Goal: Complete application form: Complete application form

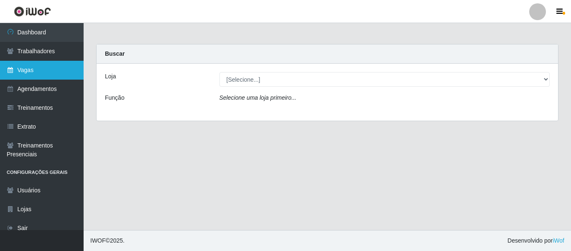
click at [18, 72] on link "Vagas" at bounding box center [42, 70] width 84 height 19
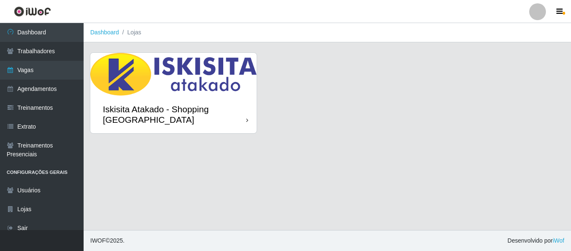
click at [152, 105] on div "Iskisita Atakado - Shopping [GEOGRAPHIC_DATA]" at bounding box center [174, 114] width 143 height 21
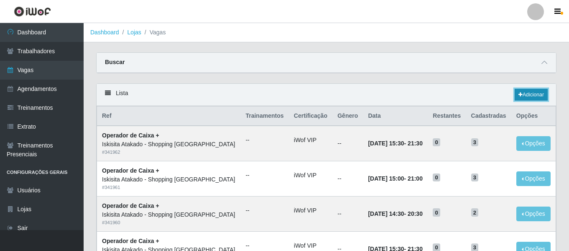
click at [527, 96] on link "Adicionar" at bounding box center [531, 95] width 33 height 12
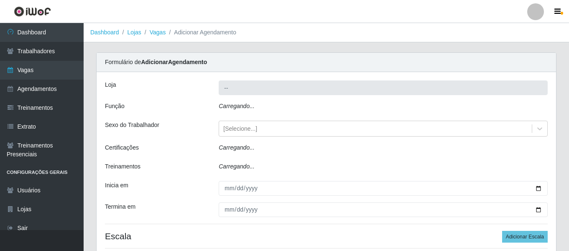
type input "Iskisita Atakado - Shopping [GEOGRAPHIC_DATA]"
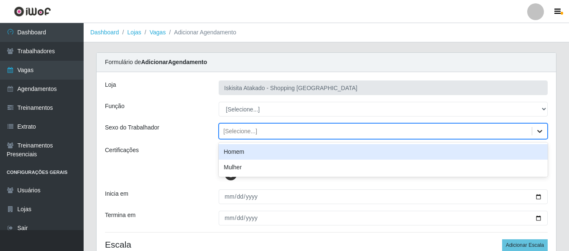
click at [542, 131] on icon at bounding box center [540, 131] width 8 height 8
click at [307, 130] on div "[Selecione...]" at bounding box center [375, 131] width 313 height 14
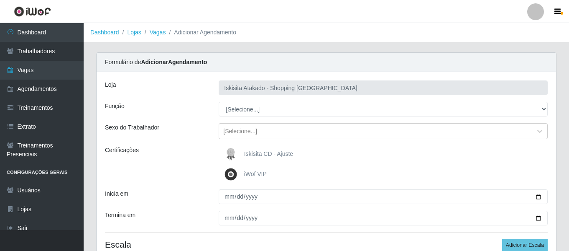
click at [255, 156] on span "Iskisita CD - Ajuste" at bounding box center [268, 153] width 49 height 7
click at [0, 0] on input "Iskisita CD - Ajuste" at bounding box center [0, 0] width 0 height 0
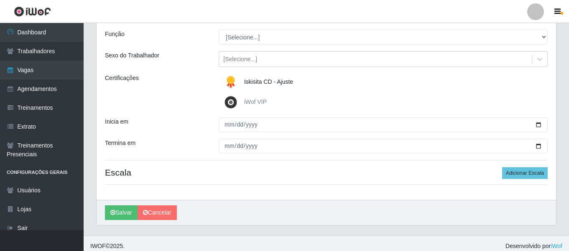
scroll to position [77, 0]
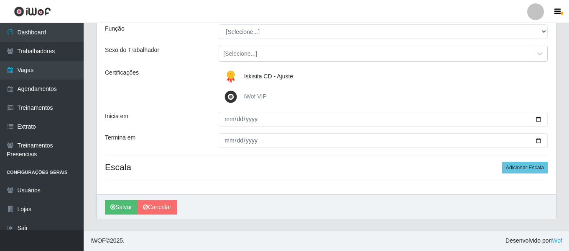
click at [229, 96] on img at bounding box center [232, 96] width 20 height 17
click at [0, 0] on input "iWof VIP" at bounding box center [0, 0] width 0 height 0
click at [232, 75] on img at bounding box center [232, 76] width 20 height 17
click at [0, 0] on input "Iskisita CD - Ajuste" at bounding box center [0, 0] width 0 height 0
click at [230, 97] on img at bounding box center [232, 96] width 20 height 17
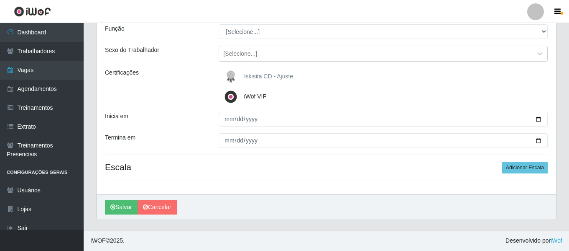
click at [0, 0] on input "iWof VIP" at bounding box center [0, 0] width 0 height 0
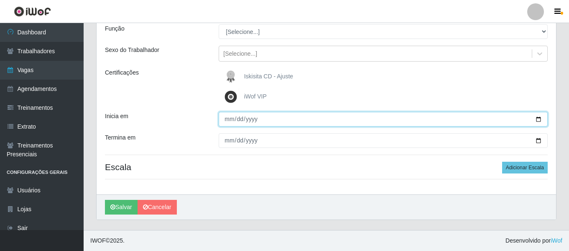
click at [539, 119] on input "Inicia em" at bounding box center [383, 119] width 329 height 15
type input "[DATE]"
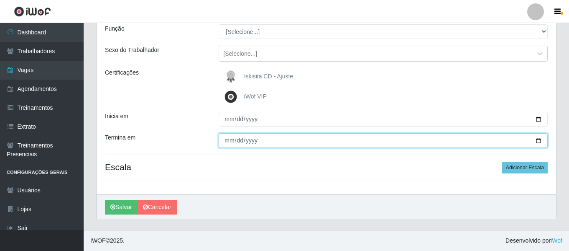
click at [540, 144] on input "Termina em" at bounding box center [383, 140] width 329 height 15
click at [539, 142] on input "Termina em" at bounding box center [383, 140] width 329 height 15
type input "[DATE]"
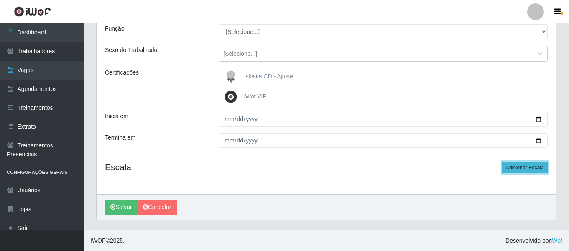
click at [519, 170] on button "Adicionar Escala" at bounding box center [525, 167] width 46 height 12
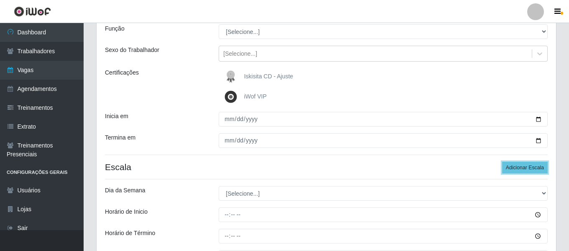
scroll to position [36, 0]
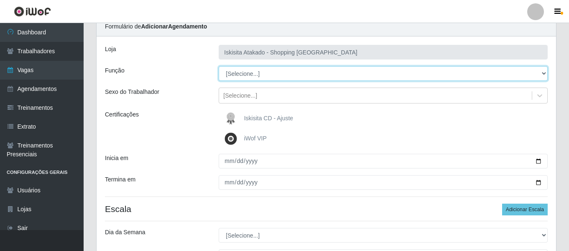
click at [296, 73] on select "[Selecione...] Auxiliar de Estacionamento Auxiliar de Estacionamento + Auxiliar…" at bounding box center [383, 73] width 329 height 15
select select "72"
click at [219, 66] on select "[Selecione...] Auxiliar de Estacionamento Auxiliar de Estacionamento + Auxiliar…" at bounding box center [383, 73] width 329 height 15
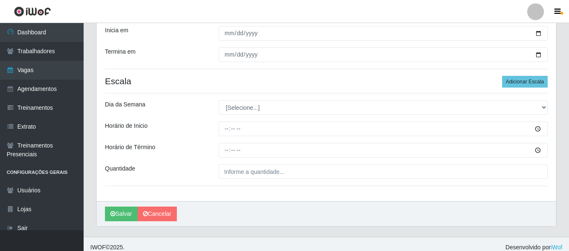
scroll to position [170, 0]
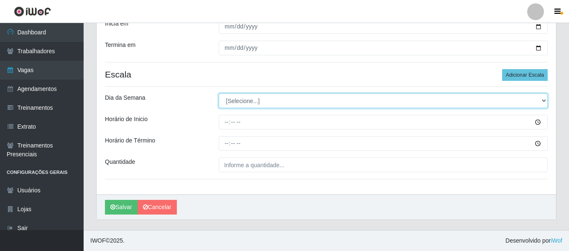
click at [339, 103] on select "[Selecione...] Segunda Terça Quarta Quinta Sexta Sábado Domingo" at bounding box center [383, 100] width 329 height 15
select select "1"
click at [219, 93] on select "[Selecione...] Segunda Terça Quarta Quinta Sexta Sábado Domingo" at bounding box center [383, 100] width 329 height 15
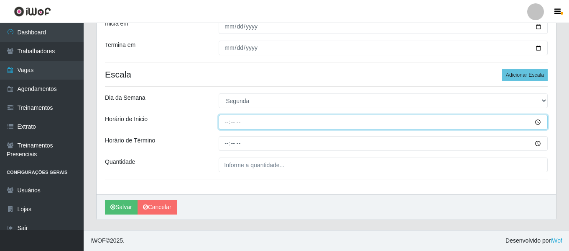
click at [242, 125] on input "Horário de Inicio" at bounding box center [383, 122] width 329 height 15
type input "15:30"
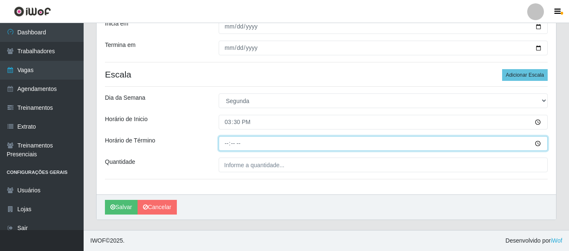
click at [228, 143] on input "Horário de Término" at bounding box center [383, 143] width 329 height 15
type input "21:30"
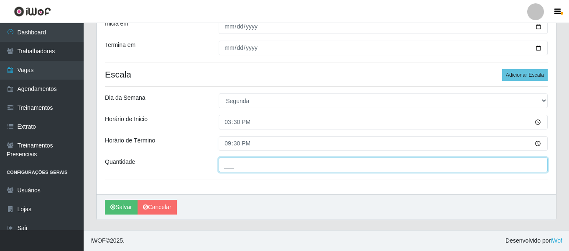
click at [242, 166] on input "___" at bounding box center [383, 164] width 329 height 15
type input "03_"
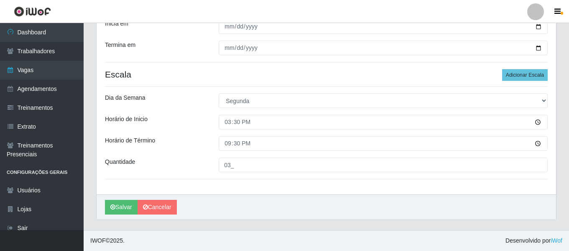
click at [491, 177] on div "Loja Iskisita Atakado - Shopping [GEOGRAPHIC_DATA] Função [Selecione...] Auxili…" at bounding box center [327, 48] width 460 height 292
click at [533, 79] on button "Adicionar Escala" at bounding box center [525, 75] width 46 height 12
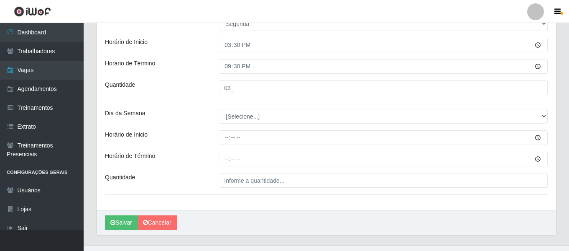
scroll to position [253, 0]
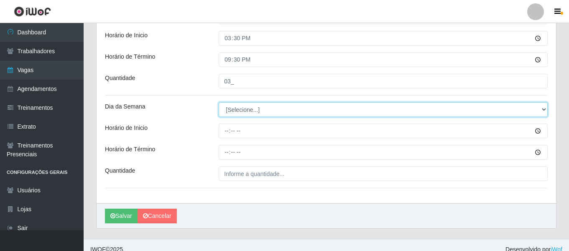
click at [251, 106] on select "[Selecione...] Segunda Terça Quarta Quinta Sexta Sábado Domingo" at bounding box center [383, 109] width 329 height 15
select select "2"
click at [219, 102] on select "[Selecione...] Segunda Terça Quarta Quinta Sexta Sábado Domingo" at bounding box center [383, 109] width 329 height 15
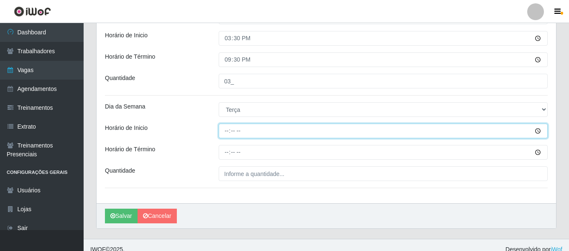
click at [227, 131] on input "Horário de Inicio" at bounding box center [383, 130] width 329 height 15
type input "15:30"
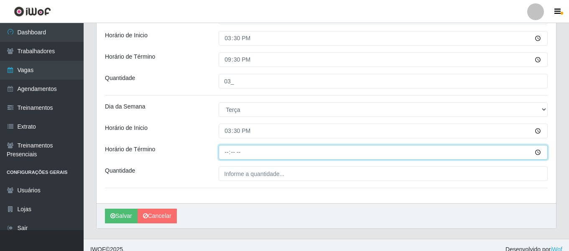
click at [231, 154] on input "Horário de Término" at bounding box center [383, 152] width 329 height 15
click at [227, 153] on input "Horário de Término" at bounding box center [383, 152] width 329 height 15
type input "21:30"
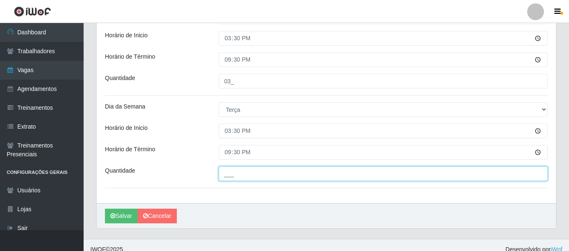
click at [240, 173] on input "___" at bounding box center [383, 173] width 329 height 15
type input "03_"
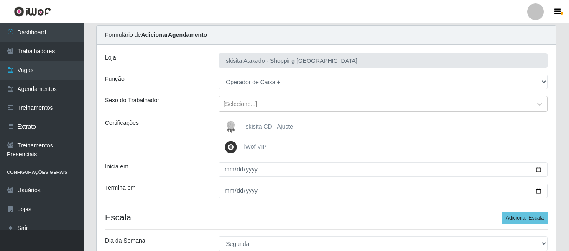
scroll to position [42, 0]
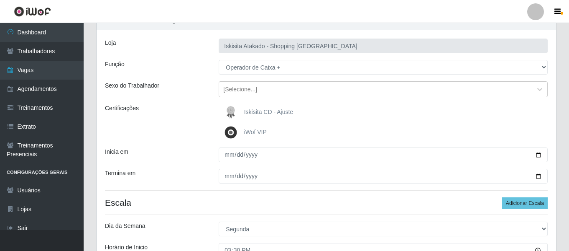
click at [232, 133] on img at bounding box center [232, 132] width 20 height 17
click at [0, 0] on input "iWof VIP" at bounding box center [0, 0] width 0 height 0
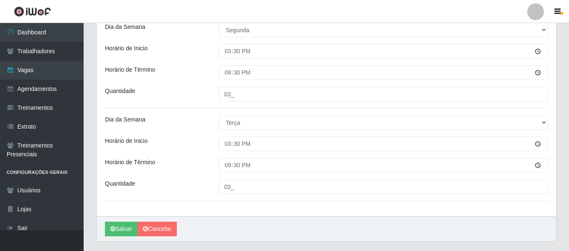
scroll to position [262, 0]
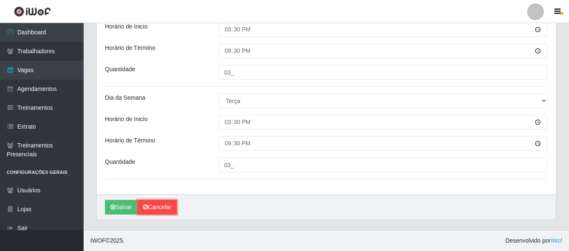
click at [161, 209] on link "Cancelar" at bounding box center [157, 206] width 39 height 15
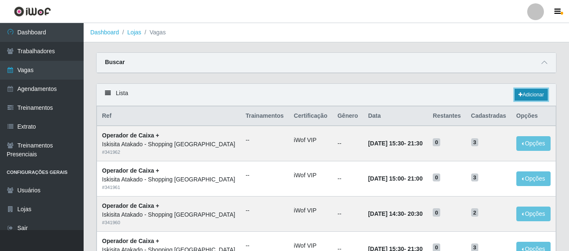
click at [539, 95] on link "Adicionar" at bounding box center [531, 95] width 33 height 12
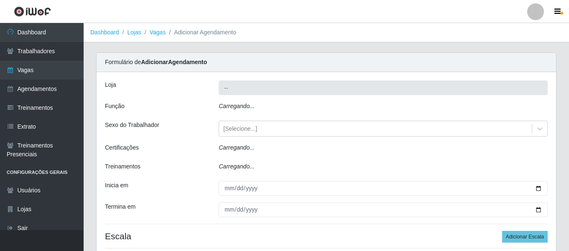
type input "Iskisita Atakado - Shopping [GEOGRAPHIC_DATA]"
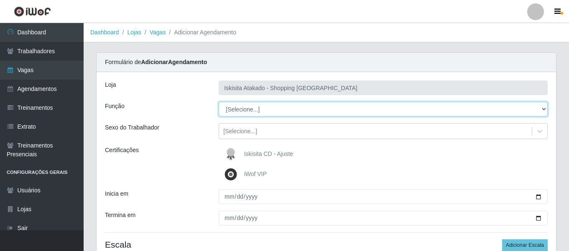
click at [252, 110] on select "[Selecione...] Auxiliar de Estacionamento Auxiliar de Estacionamento + Auxiliar…" at bounding box center [383, 109] width 329 height 15
select select "72"
click at [219, 102] on select "[Selecione...] Auxiliar de Estacionamento Auxiliar de Estacionamento + Auxiliar…" at bounding box center [383, 109] width 329 height 15
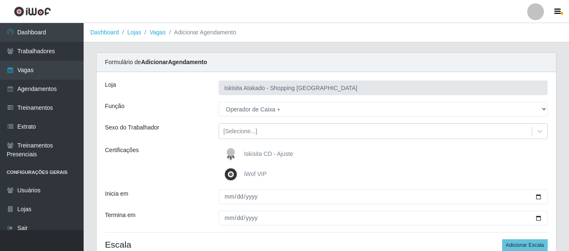
click at [230, 174] on img at bounding box center [232, 174] width 20 height 17
click at [0, 0] on input "iWof VIP" at bounding box center [0, 0] width 0 height 0
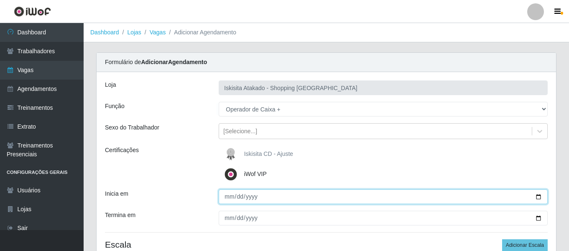
click at [229, 197] on input "Inicia em" at bounding box center [383, 196] width 329 height 15
type input "0003-09-29"
type input "[DATE]"
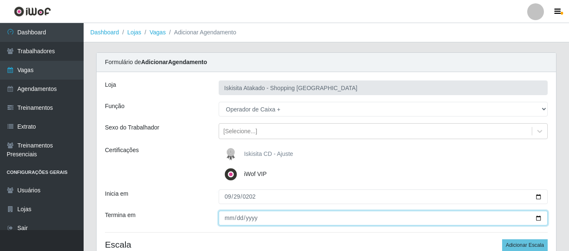
click at [227, 220] on input "Termina em" at bounding box center [383, 217] width 329 height 15
drag, startPoint x: 538, startPoint y: 219, endPoint x: 536, endPoint y: 215, distance: 5.1
click at [538, 219] on input "Termina em" at bounding box center [383, 217] width 329 height 15
type input "[DATE]"
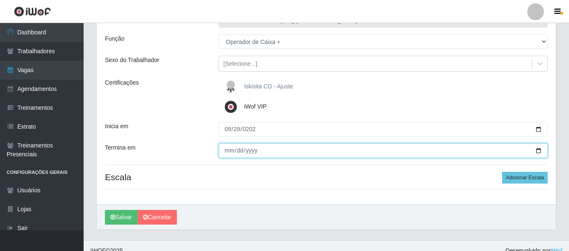
scroll to position [77, 0]
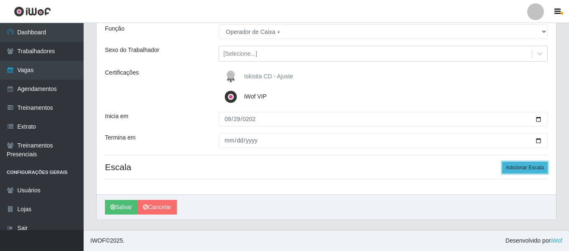
click at [531, 170] on button "Adicionar Escala" at bounding box center [525, 167] width 46 height 12
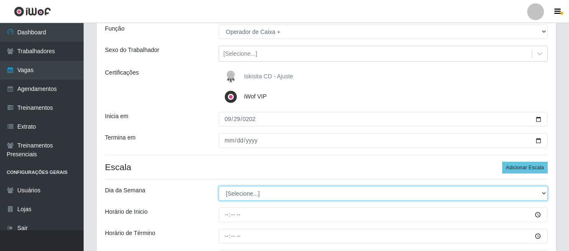
click at [289, 196] on select "[Selecione...] Segunda Terça Quarta Quinta Sexta Sábado Domingo" at bounding box center [383, 193] width 329 height 15
select select "1"
click at [219, 186] on select "[Selecione...] Segunda Terça Quarta Quinta Sexta Sábado Domingo" at bounding box center [383, 193] width 329 height 15
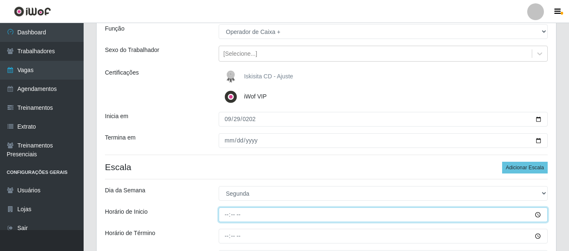
click at [247, 222] on input "Horário de Inicio" at bounding box center [383, 214] width 329 height 15
type input "15:30"
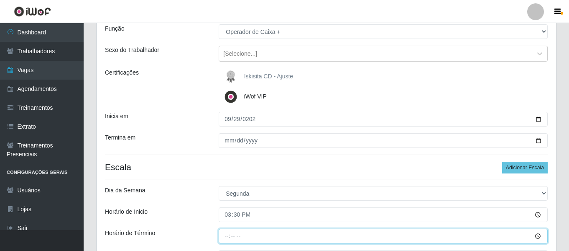
click at [227, 238] on input "Horário de Término" at bounding box center [383, 235] width 329 height 15
type input "21:30"
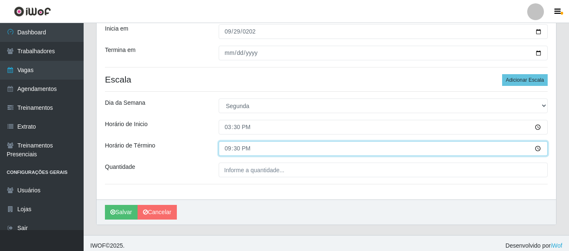
scroll to position [170, 0]
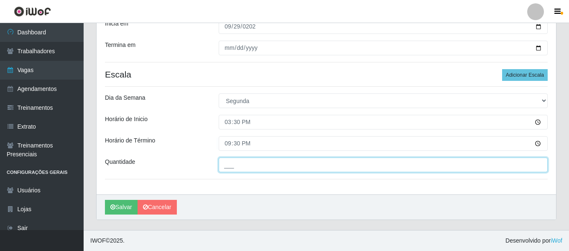
click at [288, 168] on input "___" at bounding box center [383, 164] width 329 height 15
type input "03_"
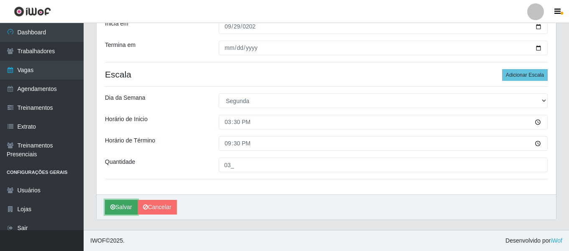
click at [128, 208] on button "Salvar" at bounding box center [121, 206] width 33 height 15
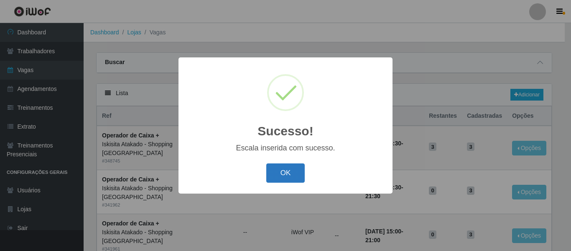
click at [281, 172] on button "OK" at bounding box center [285, 173] width 39 height 20
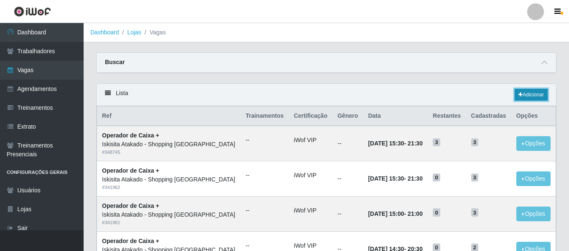
click at [521, 96] on link "Adicionar" at bounding box center [531, 95] width 33 height 12
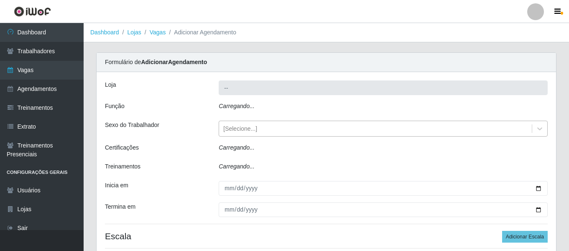
type input "Iskisita Atakado - Shopping [GEOGRAPHIC_DATA]"
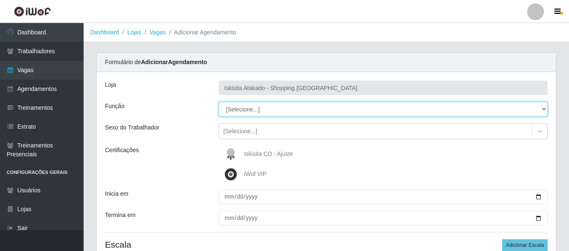
click at [247, 110] on select "[Selecione...] Auxiliar de Estacionamento Auxiliar de Estacionamento + Auxiliar…" at bounding box center [383, 109] width 329 height 15
select select "72"
click at [219, 102] on select "[Selecione...] Auxiliar de Estacionamento Auxiliar de Estacionamento + Auxiliar…" at bounding box center [383, 109] width 329 height 15
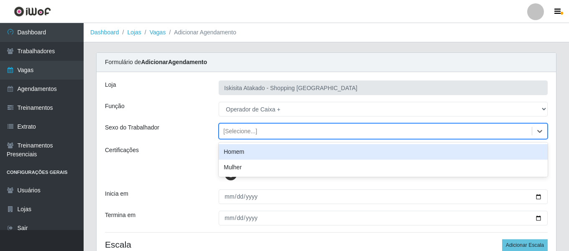
click at [280, 131] on div "[Selecione...]" at bounding box center [375, 131] width 313 height 14
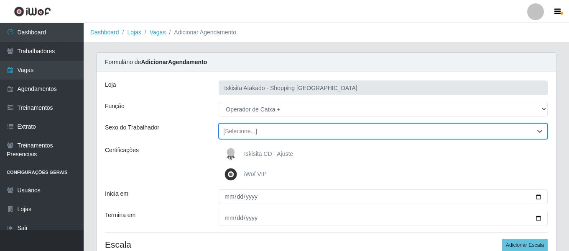
click at [269, 136] on div "[Selecione...]" at bounding box center [375, 131] width 313 height 14
click at [233, 174] on img at bounding box center [232, 174] width 20 height 17
click at [0, 0] on input "iWof VIP" at bounding box center [0, 0] width 0 height 0
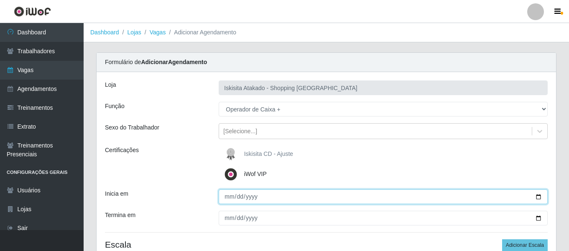
click at [228, 198] on input "Inicia em" at bounding box center [383, 196] width 329 height 15
click at [541, 197] on input "Inicia em" at bounding box center [383, 196] width 329 height 15
type input "[DATE]"
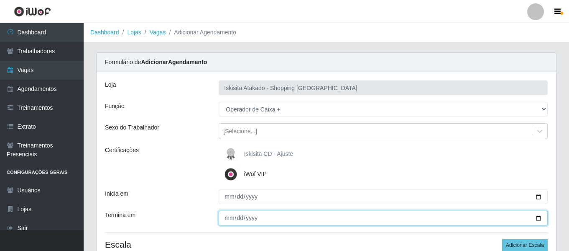
click at [243, 218] on input "Termina em" at bounding box center [383, 217] width 329 height 15
click at [536, 218] on input "Termina em" at bounding box center [383, 217] width 329 height 15
type input "[DATE]"
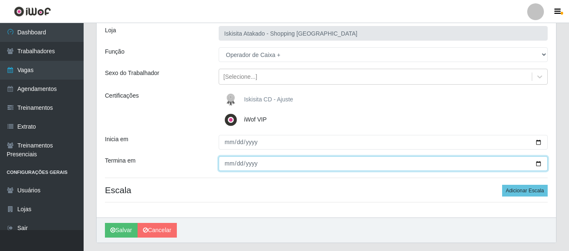
scroll to position [77, 0]
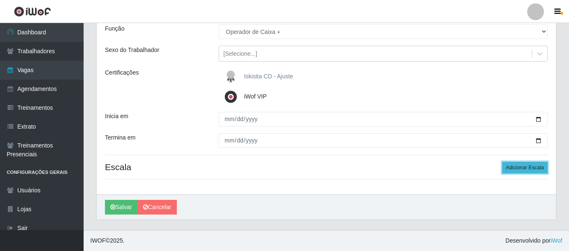
click at [517, 168] on button "Adicionar Escala" at bounding box center [525, 167] width 46 height 12
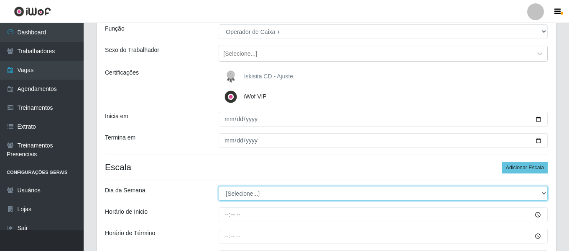
click at [271, 195] on select "[Selecione...] Segunda Terça Quarta Quinta Sexta Sábado Domingo" at bounding box center [383, 193] width 329 height 15
select select "2"
click at [219, 186] on select "[Selecione...] Segunda Terça Quarta Quinta Sexta Sábado Domingo" at bounding box center [383, 193] width 329 height 15
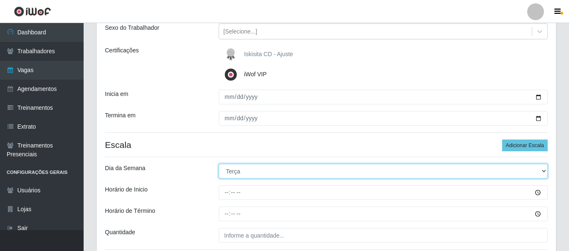
scroll to position [119, 0]
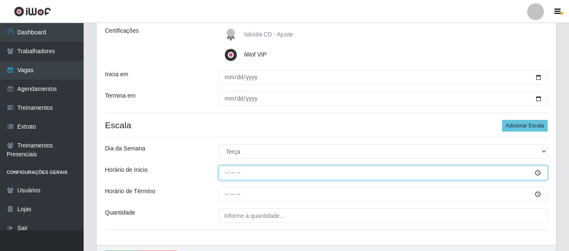
click at [231, 177] on input "Horário de Inicio" at bounding box center [383, 172] width 329 height 15
type input "15:30"
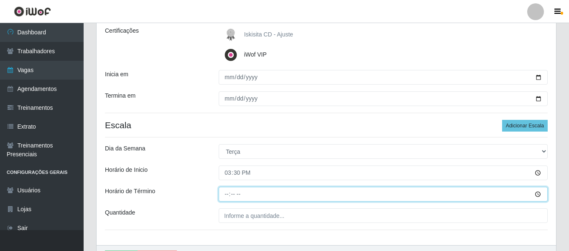
click at [226, 197] on input "Horário de Término" at bounding box center [383, 194] width 329 height 15
type input "21:30"
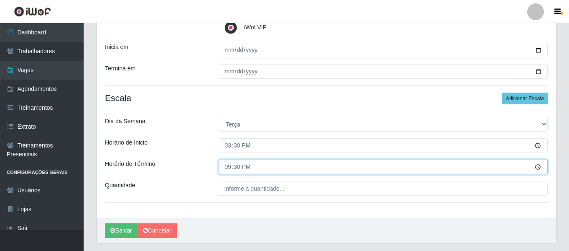
scroll to position [161, 0]
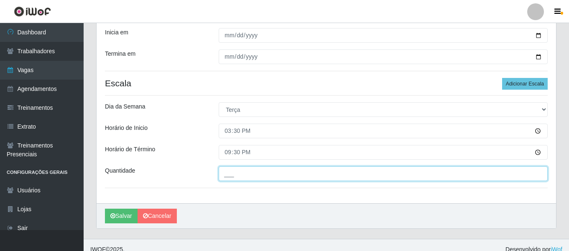
click at [254, 176] on input "___" at bounding box center [383, 173] width 329 height 15
type input "03_"
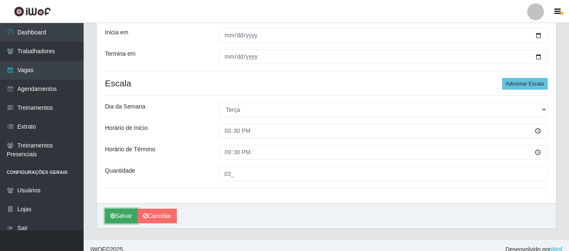
click at [116, 219] on button "Salvar" at bounding box center [121, 215] width 33 height 15
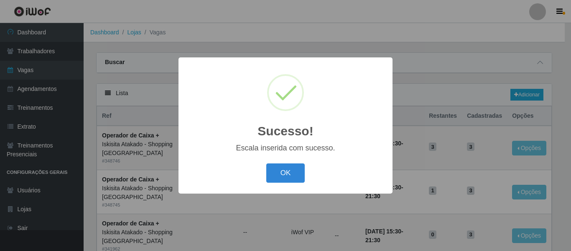
click at [266, 163] on button "OK" at bounding box center [285, 173] width 39 height 20
